Goal: Task Accomplishment & Management: Use online tool/utility

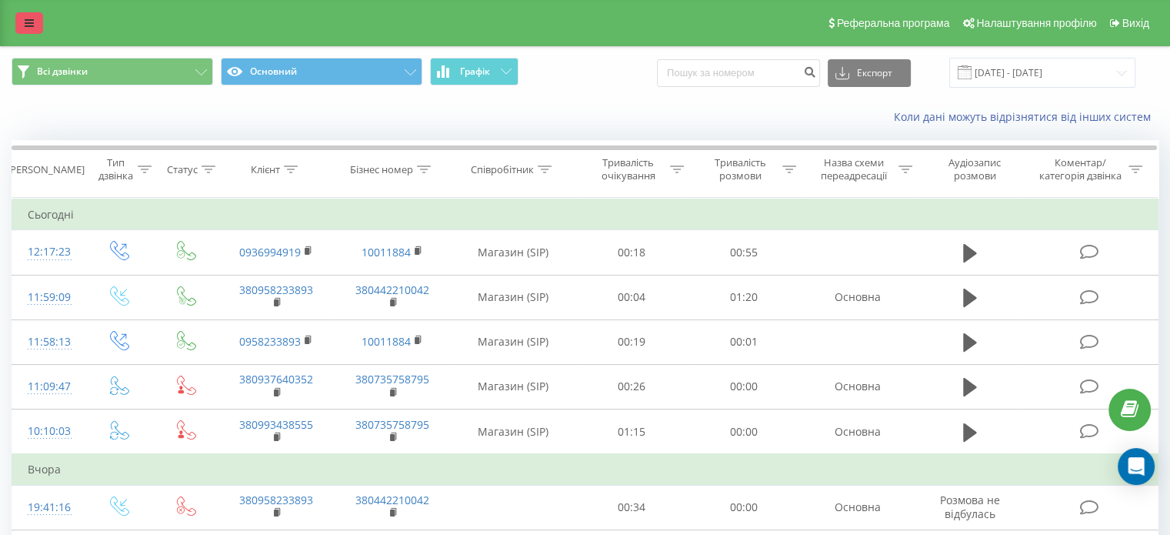
click at [23, 25] on link at bounding box center [29, 23] width 28 height 22
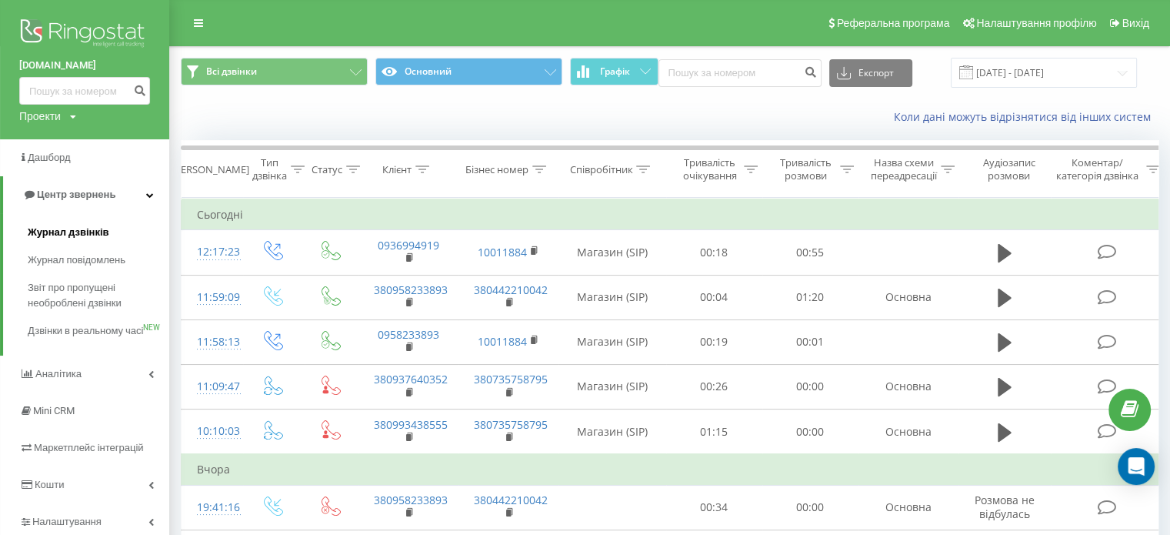
click at [65, 229] on span "Журнал дзвінків" at bounding box center [69, 232] width 82 height 15
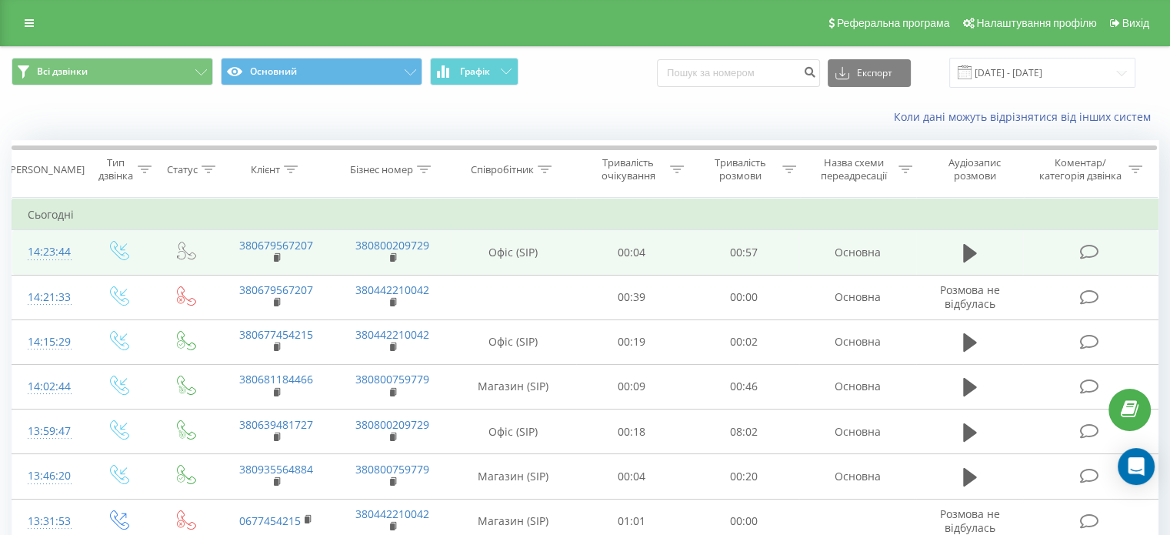
click at [180, 252] on icon at bounding box center [186, 250] width 19 height 19
click at [1082, 248] on icon at bounding box center [1088, 252] width 19 height 16
click at [118, 252] on icon at bounding box center [119, 250] width 19 height 19
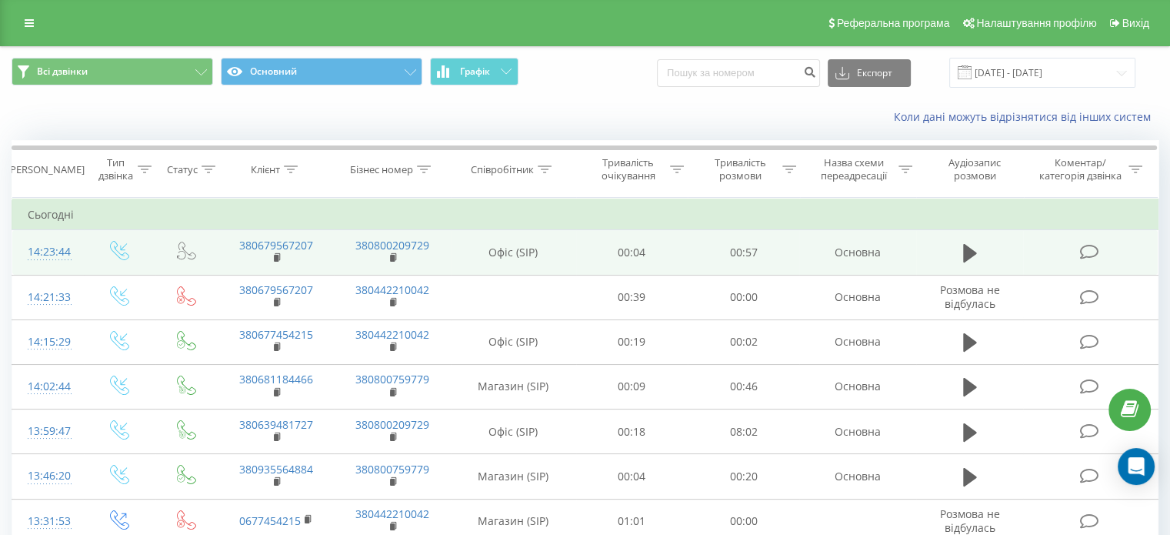
click at [118, 252] on icon at bounding box center [119, 250] width 19 height 19
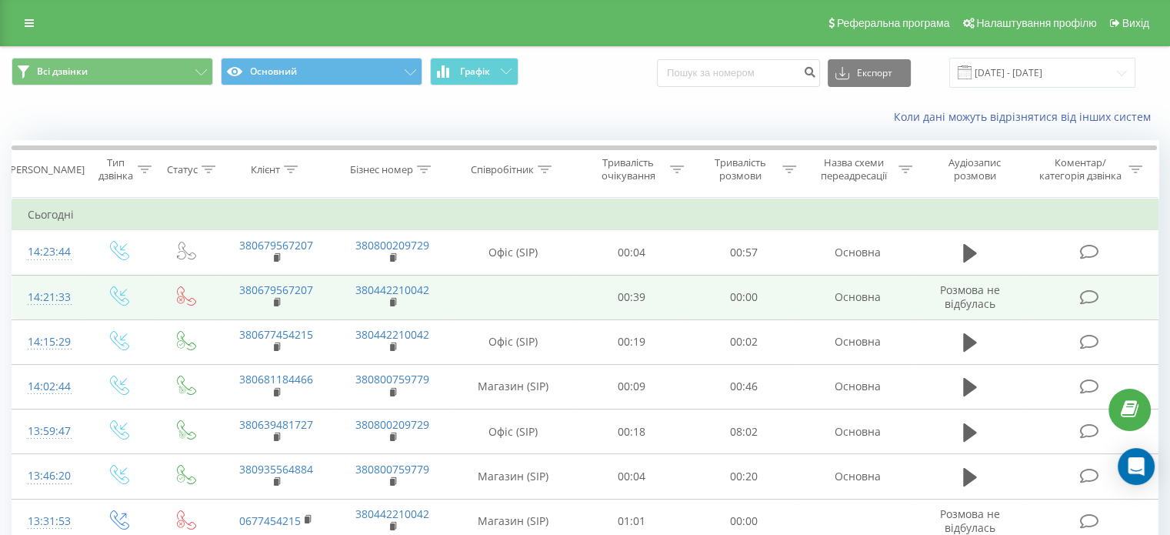
click at [1093, 298] on icon at bounding box center [1088, 297] width 19 height 16
click at [179, 298] on icon at bounding box center [180, 299] width 3 height 3
click at [117, 298] on icon at bounding box center [119, 295] width 19 height 19
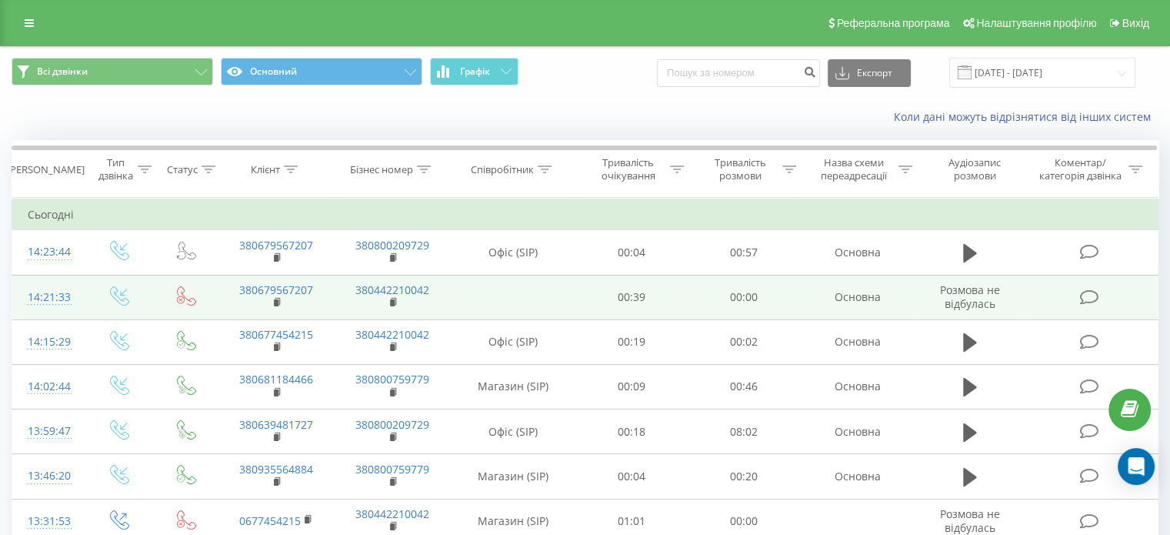
click at [1086, 295] on icon at bounding box center [1088, 297] width 19 height 16
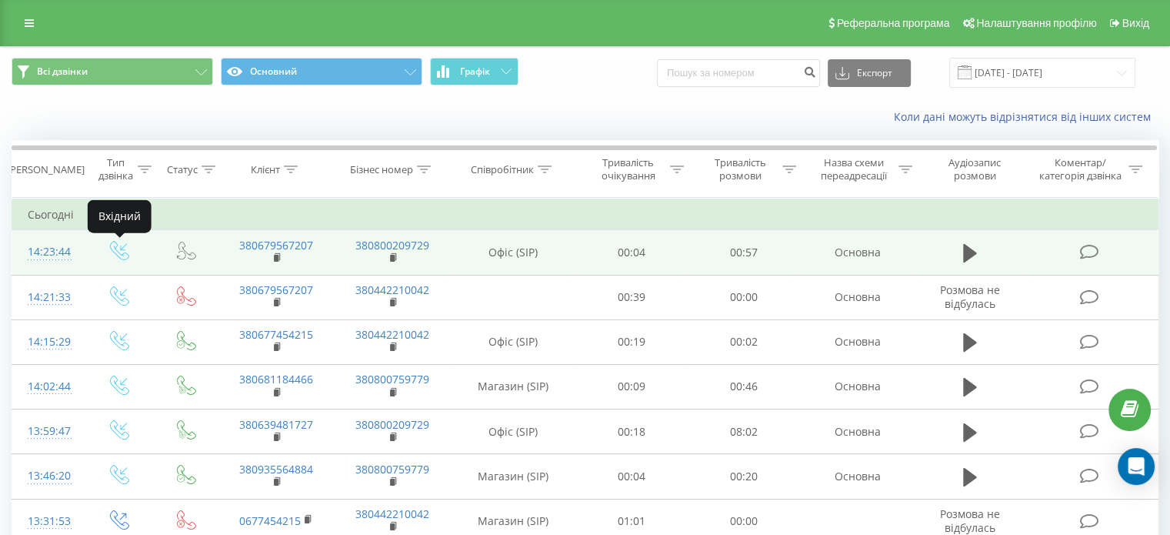
click at [123, 255] on icon at bounding box center [119, 250] width 19 height 19
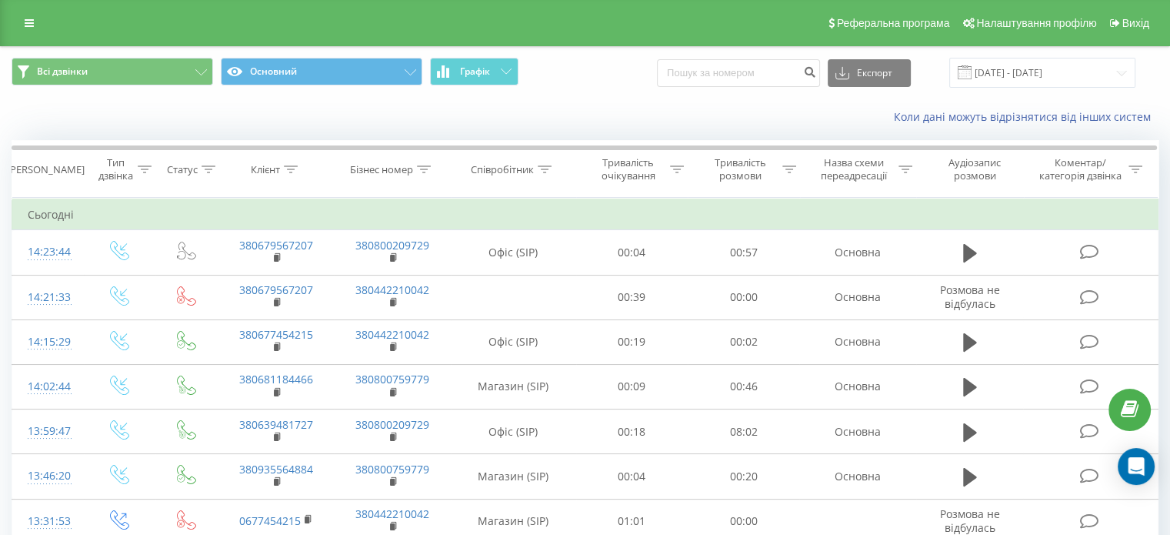
click at [566, 96] on div "Всі дзвінки Основний Графік Експорт .csv .xls .xlsx 20.08.2025 - 20.09.2025" at bounding box center [585, 73] width 1168 height 52
click at [25, 28] on icon at bounding box center [29, 23] width 9 height 11
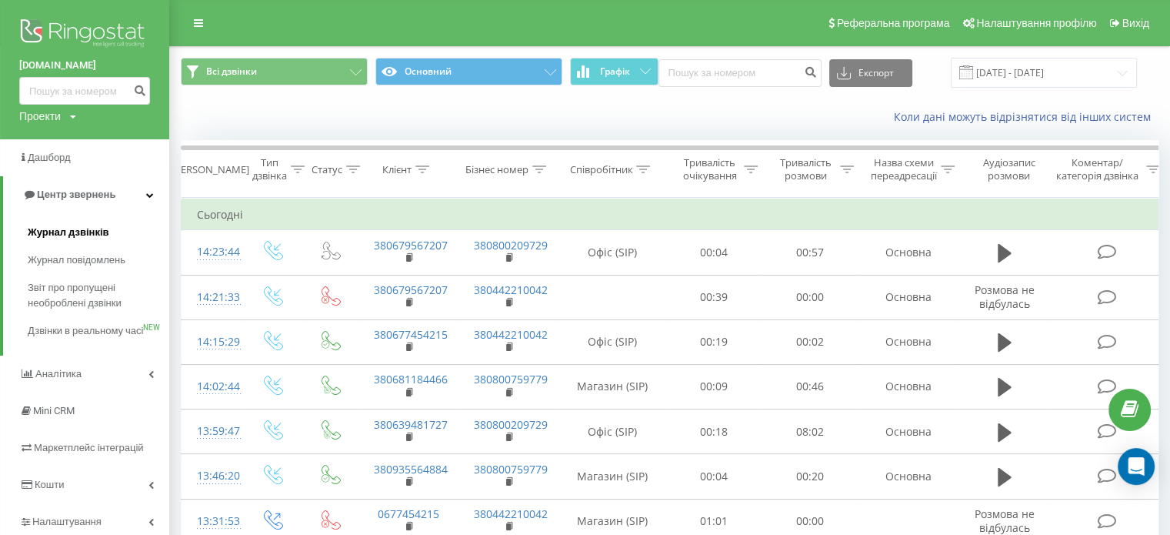
click at [89, 229] on span "Журнал дзвінків" at bounding box center [69, 232] width 82 height 15
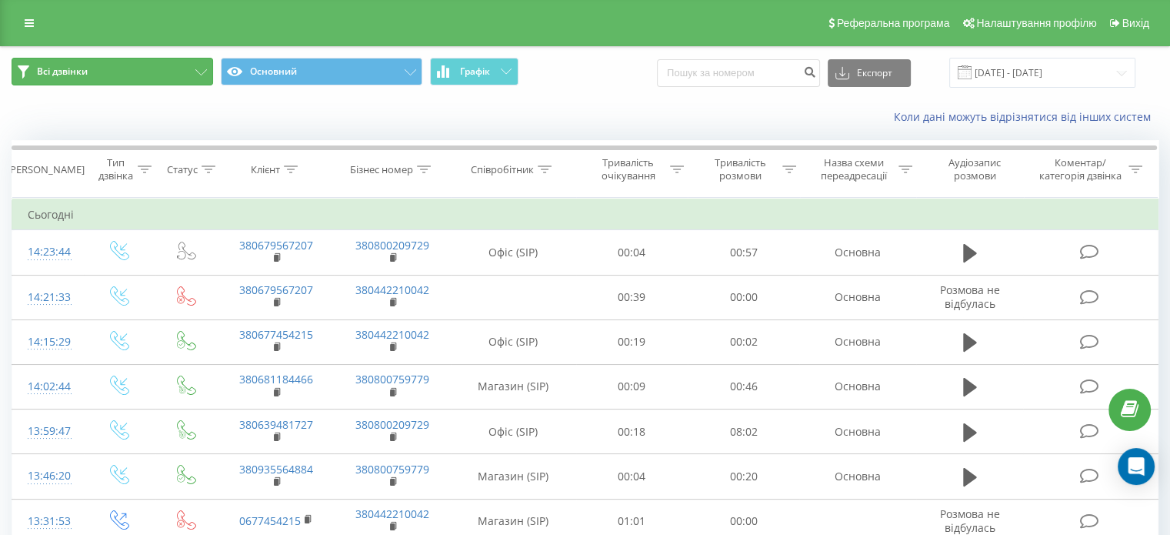
click at [52, 72] on span "Всі дзвінки" at bounding box center [62, 71] width 51 height 12
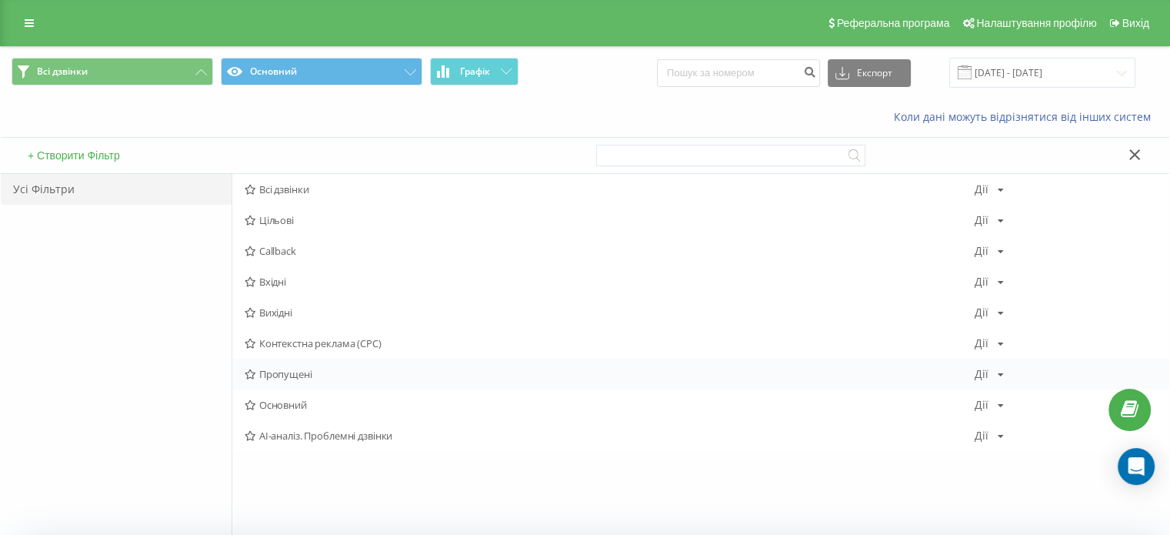
click at [297, 372] on span "Пропущені" at bounding box center [610, 373] width 730 height 11
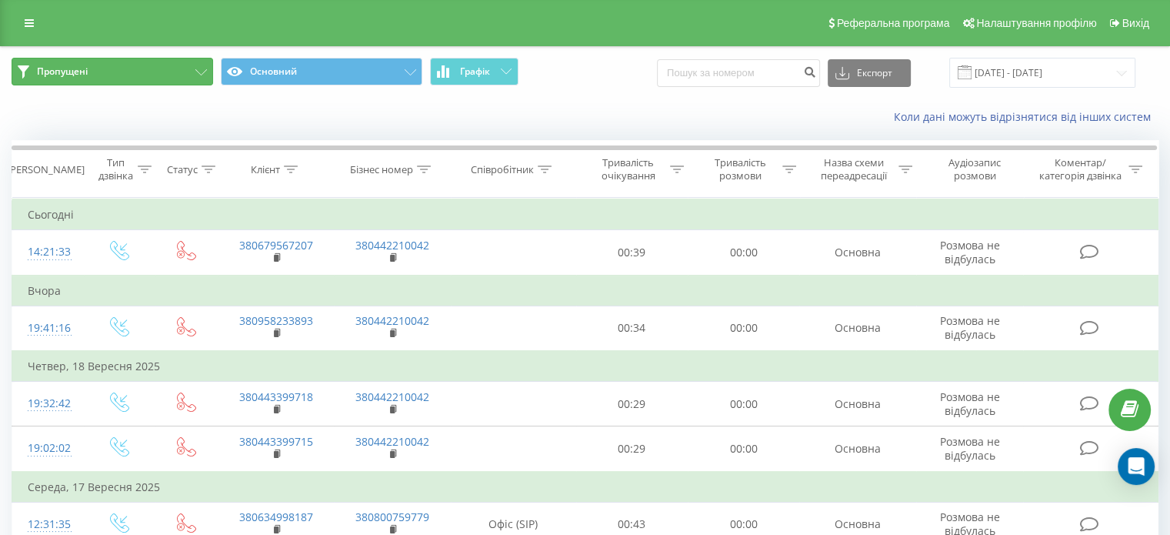
click at [88, 62] on button "Пропущені" at bounding box center [113, 72] width 202 height 28
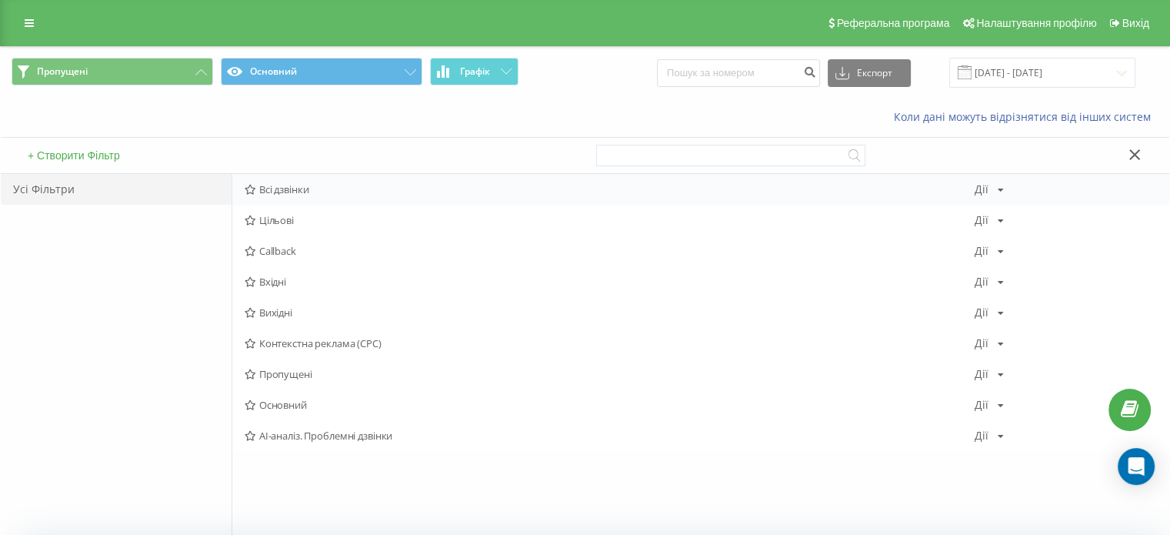
click at [291, 184] on span "Всі дзвінки" at bounding box center [610, 189] width 730 height 11
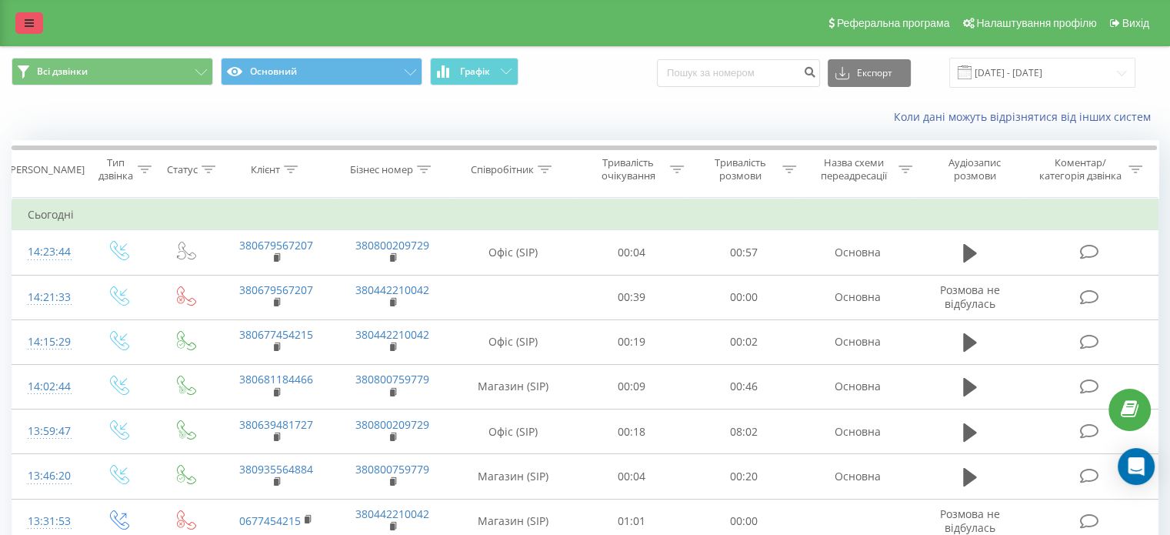
click at [26, 23] on icon at bounding box center [29, 23] width 9 height 11
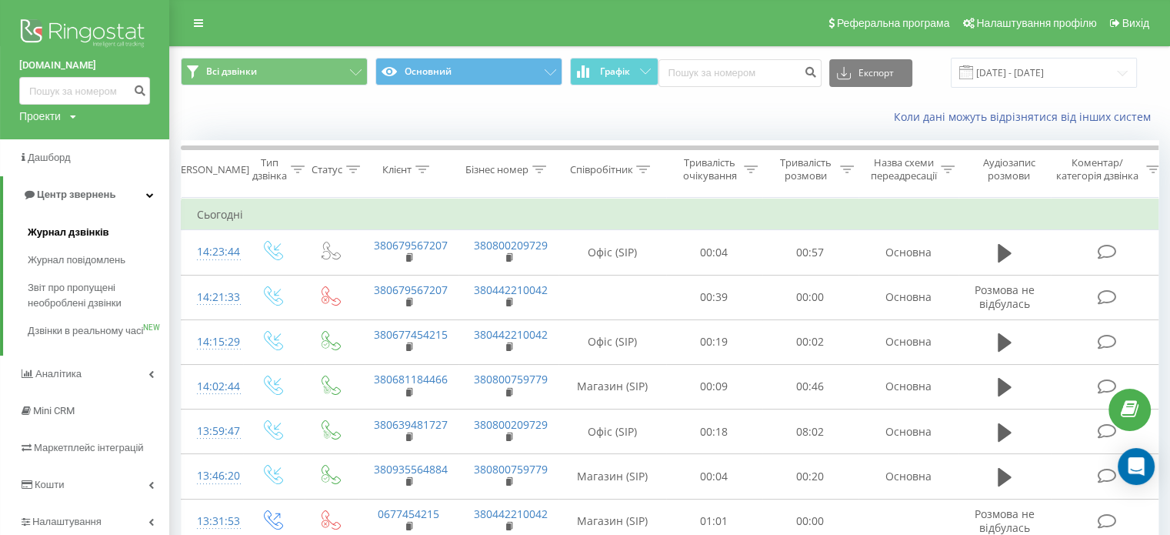
click at [61, 228] on span "Журнал дзвінків" at bounding box center [69, 232] width 82 height 15
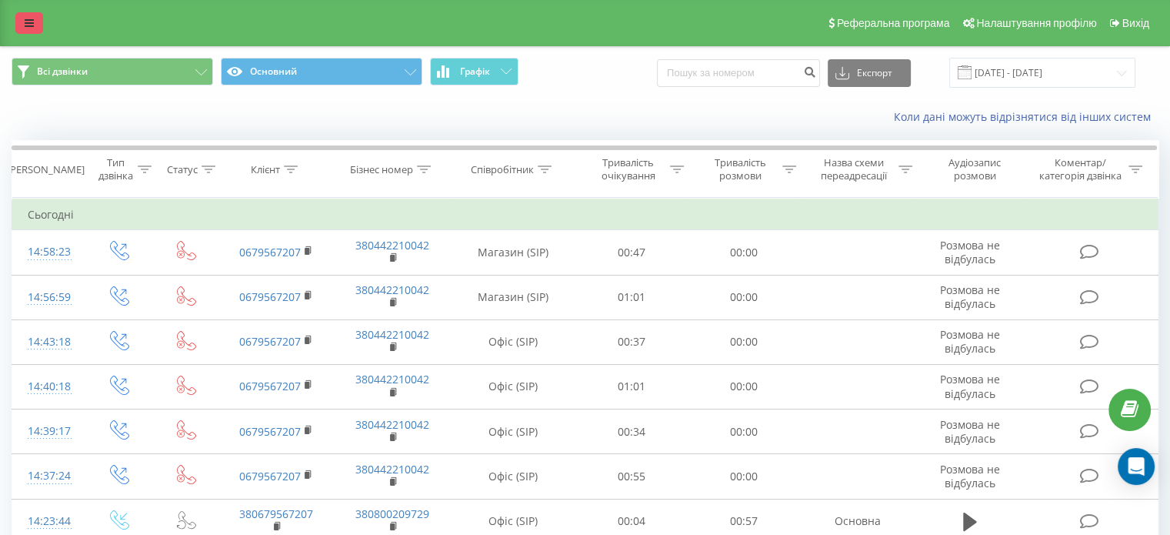
click at [28, 19] on icon at bounding box center [29, 23] width 9 height 11
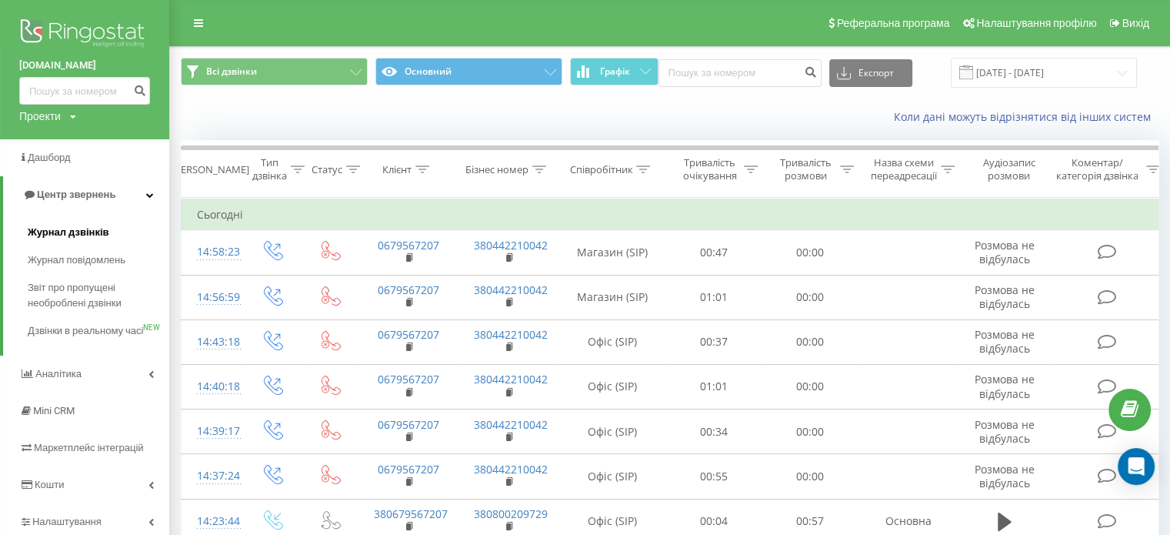
click at [39, 232] on span "Журнал дзвінків" at bounding box center [69, 232] width 82 height 15
